Goal: Book appointment/travel/reservation

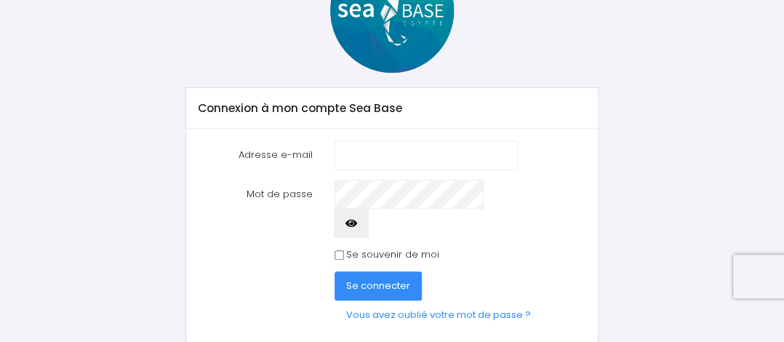
scroll to position [145, 0]
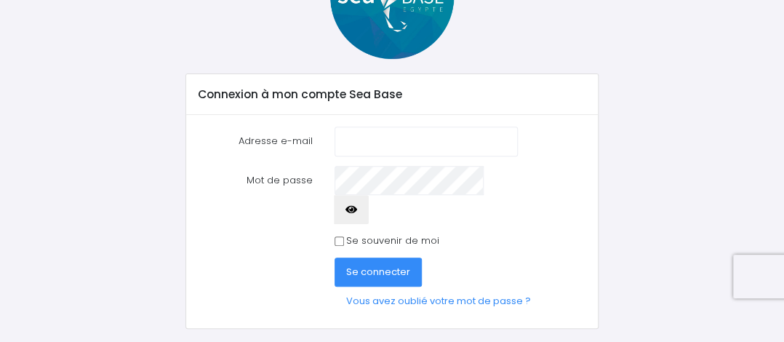
type input "[EMAIL_ADDRESS][DOMAIN_NAME]"
click at [450, 145] on input "taffre@gmail.com" at bounding box center [426, 141] width 183 height 29
click at [357, 209] on icon "button" at bounding box center [352, 209] width 12 height 0
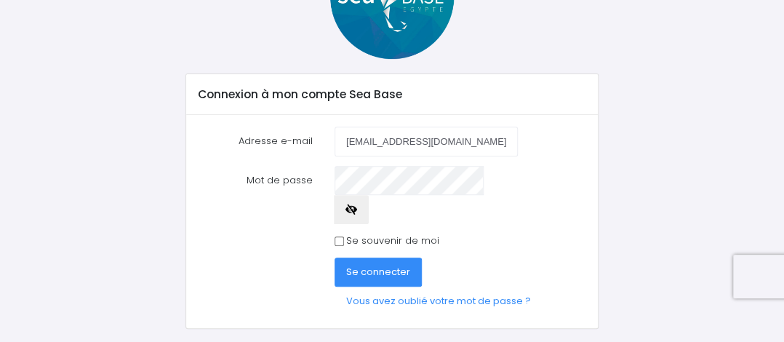
click at [357, 209] on icon "button" at bounding box center [352, 209] width 12 height 0
click at [378, 265] on span "Se connecter" at bounding box center [378, 272] width 64 height 14
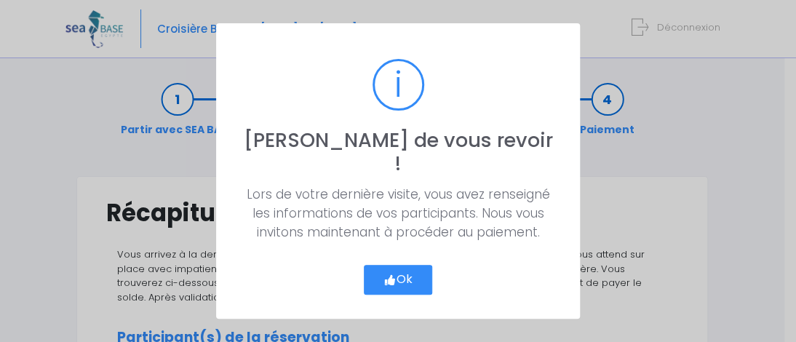
click at [400, 266] on button "Ok" at bounding box center [398, 280] width 68 height 31
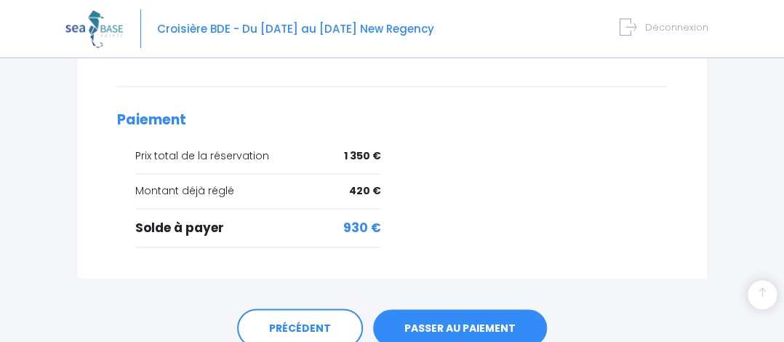
scroll to position [767, 0]
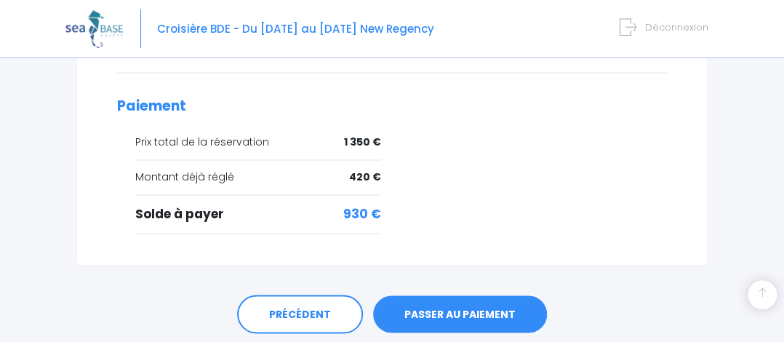
click at [454, 295] on link "PASSER AU PAIEMENT" at bounding box center [460, 314] width 174 height 38
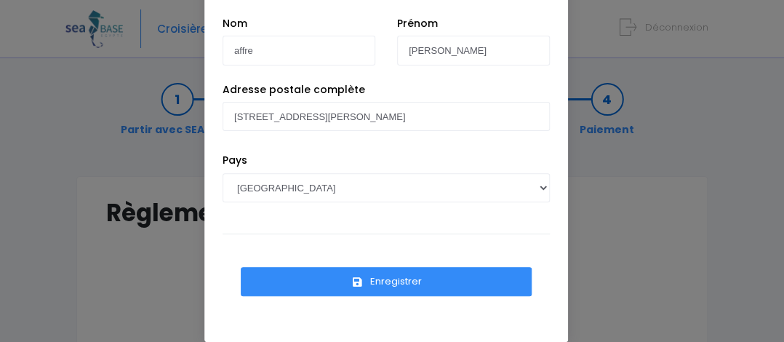
scroll to position [89, 0]
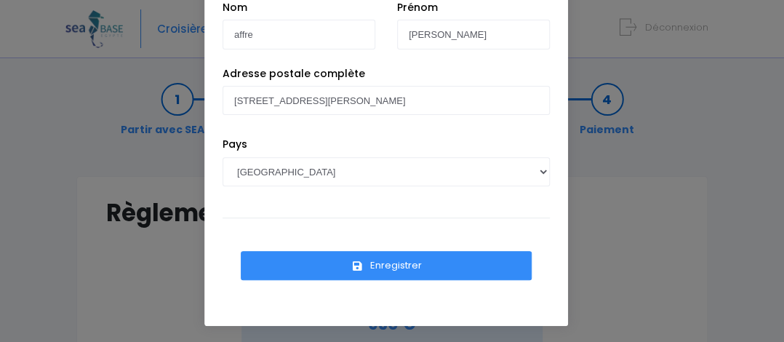
click at [375, 257] on button "Enregistrer" at bounding box center [386, 265] width 291 height 29
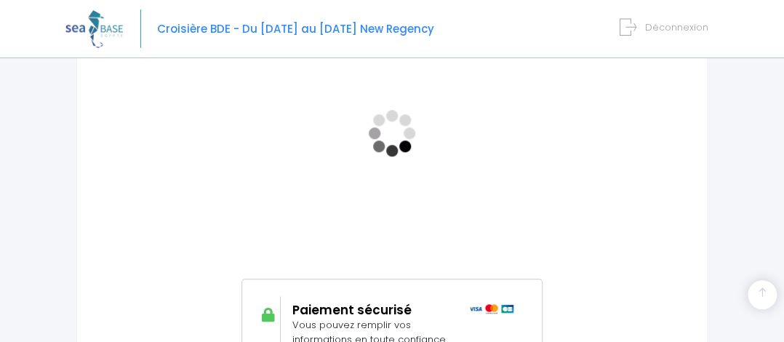
scroll to position [436, 0]
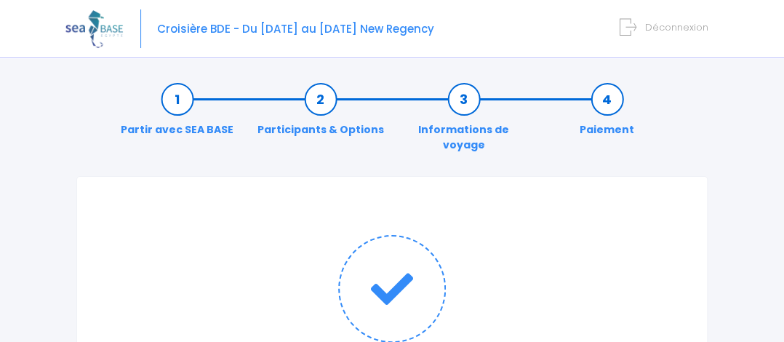
click at [467, 97] on link "Informations de voyage" at bounding box center [463, 122] width 143 height 61
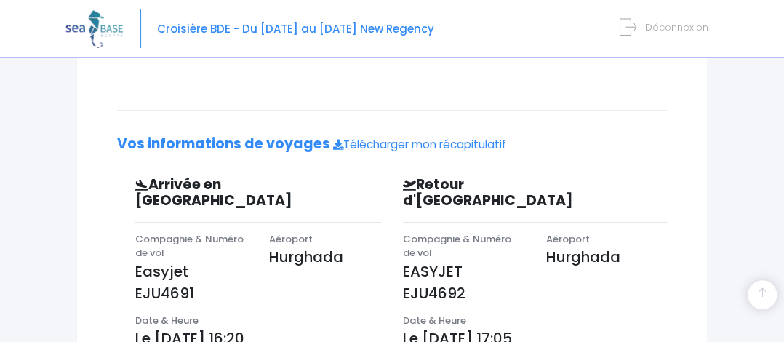
scroll to position [436, 0]
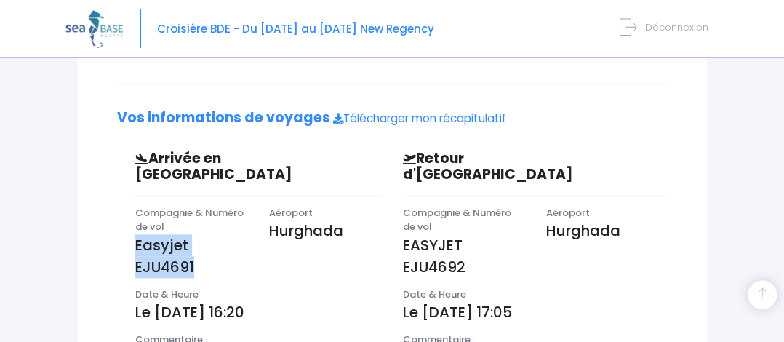
drag, startPoint x: 137, startPoint y: 209, endPoint x: 201, endPoint y: 236, distance: 69.4
click at [201, 236] on p "Easyjet EJU4691" at bounding box center [191, 256] width 112 height 44
copy p "Easyjet EJU4691"
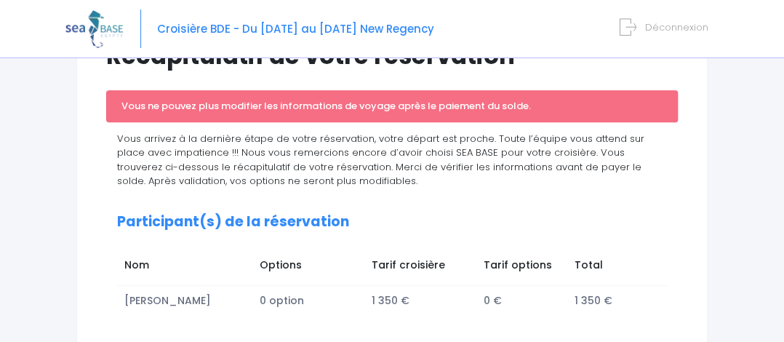
scroll to position [0, 0]
